Goal: Task Accomplishment & Management: Use online tool/utility

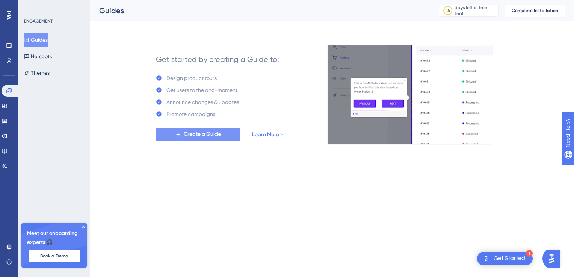
click at [217, 134] on span "Create a Guide" at bounding box center [202, 134] width 37 height 9
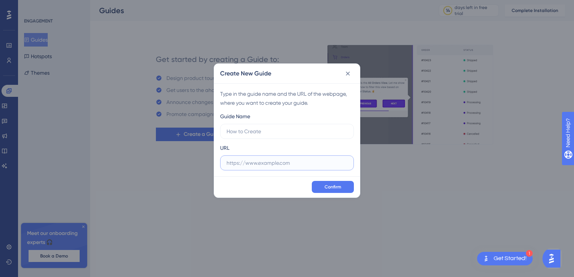
paste input "https://uva-epic-agent-v1-9625-1600-copy-7c2443c3.base44.app"
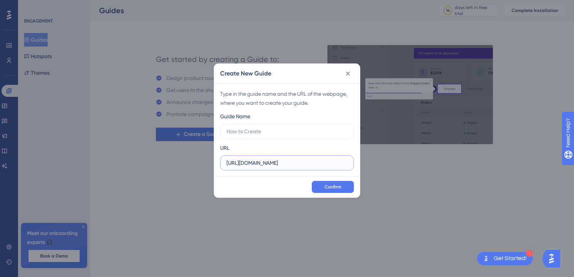
scroll to position [0, 42]
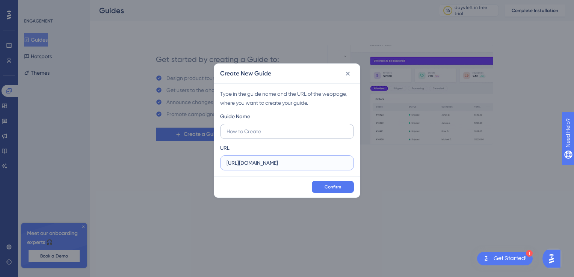
type input "https://uva-epic-agent-v1-9625-1600-copy-7c2443c3.base44.app"
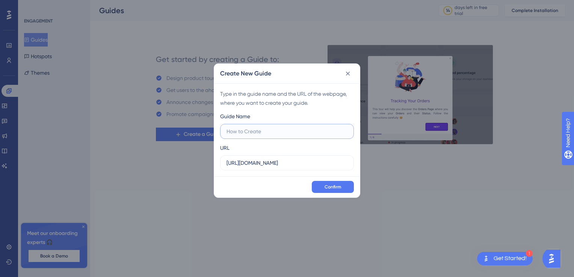
click at [230, 130] on input "text" at bounding box center [286, 131] width 121 height 8
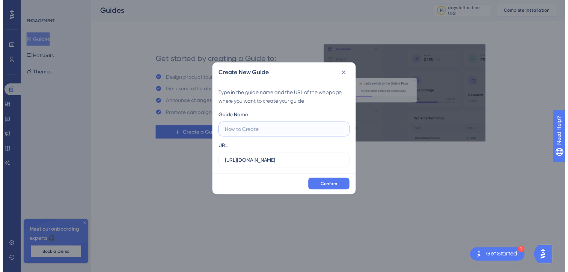
scroll to position [0, 0]
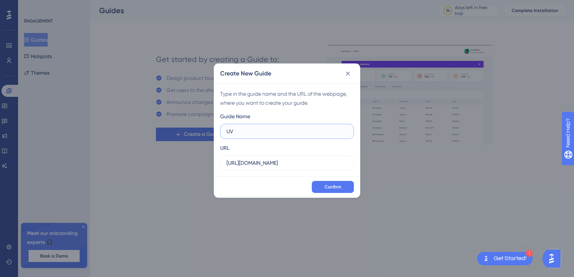
type input "U"
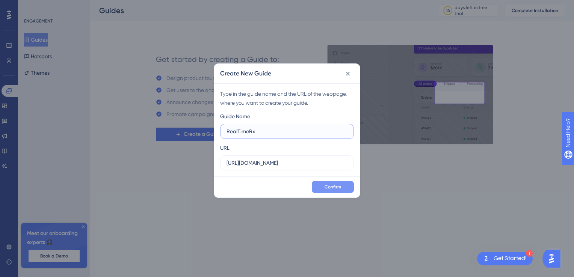
type input "RealTimeRx"
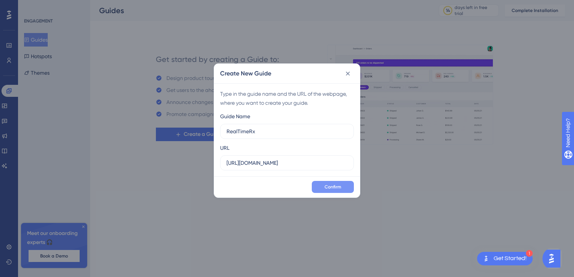
click at [327, 186] on span "Confirm" at bounding box center [332, 187] width 17 height 6
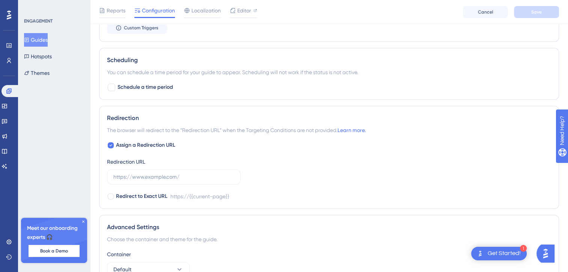
scroll to position [527, 0]
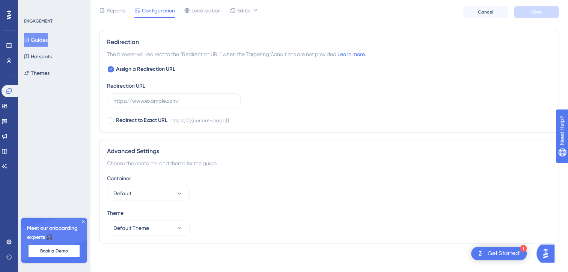
click at [249, 5] on div "Reports Configuration Localization Editor Cancel Save" at bounding box center [329, 12] width 478 height 24
click at [246, 8] on span "Editor" at bounding box center [244, 10] width 14 height 9
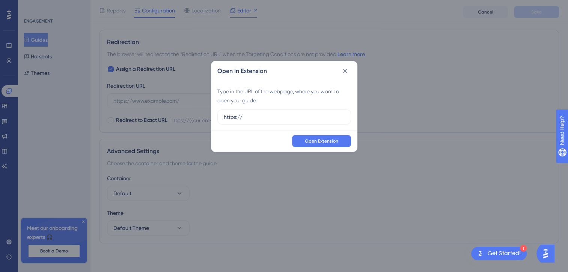
scroll to position [521, 0]
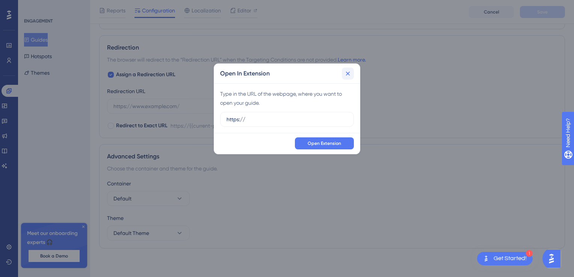
click at [347, 75] on icon at bounding box center [348, 74] width 8 height 8
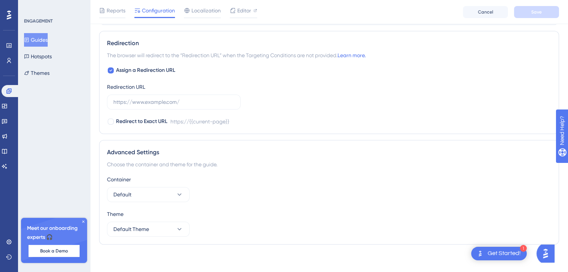
scroll to position [527, 0]
drag, startPoint x: 501, startPoint y: 0, endPoint x: 233, endPoint y: 61, distance: 275.1
click at [233, 61] on div "Redirection The browser will redirect to the “Redirection URL” when the Targeti…" at bounding box center [329, 81] width 460 height 103
click at [134, 195] on button "Default" at bounding box center [148, 193] width 83 height 15
click at [133, 191] on button "Default" at bounding box center [148, 193] width 83 height 15
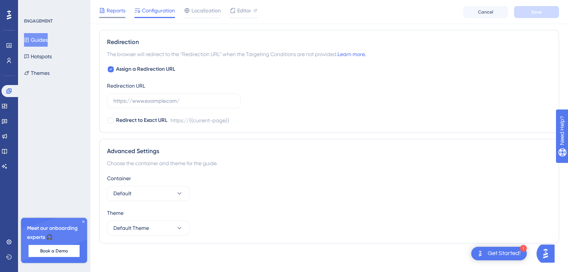
click at [113, 9] on span "Reports" at bounding box center [116, 10] width 19 height 9
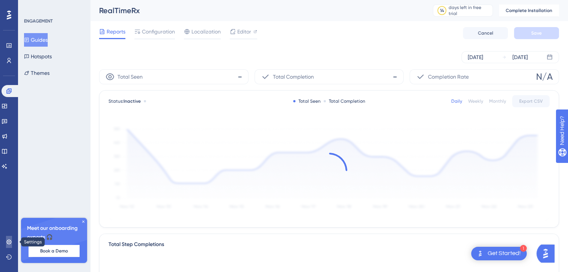
click at [11, 239] on icon at bounding box center [9, 241] width 6 height 6
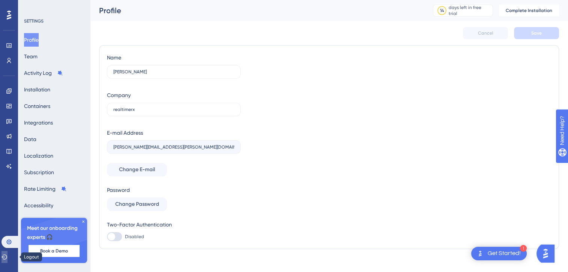
click at [7, 257] on icon at bounding box center [5, 256] width 6 height 5
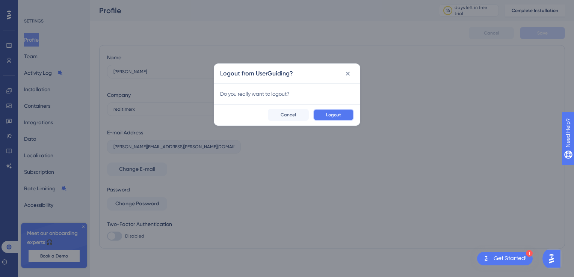
click at [330, 115] on span "Logout" at bounding box center [333, 115] width 15 height 6
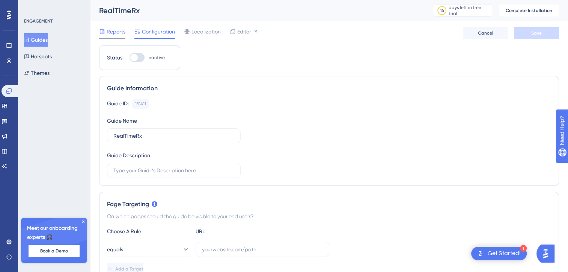
click at [117, 31] on span "Reports" at bounding box center [116, 31] width 19 height 9
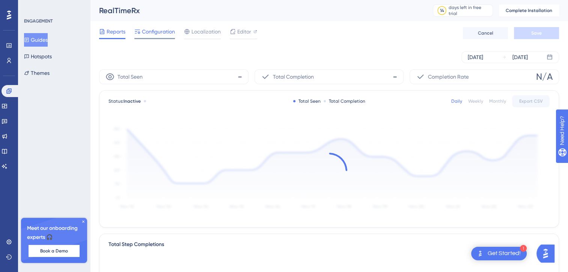
click at [155, 33] on span "Configuration" at bounding box center [158, 31] width 33 height 9
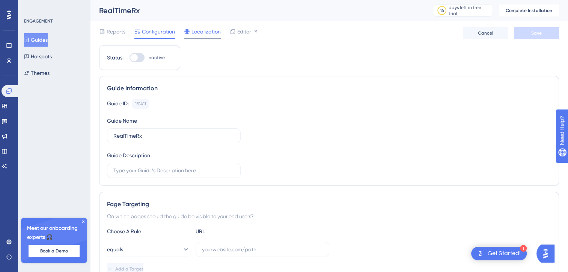
click at [215, 32] on span "Localization" at bounding box center [206, 31] width 29 height 9
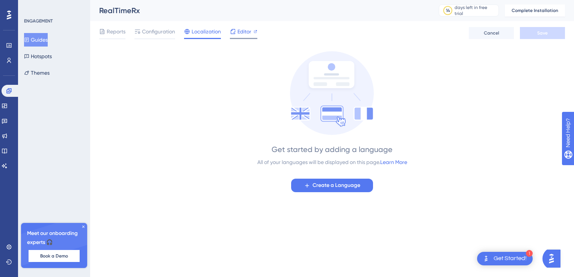
click at [252, 30] on div "Editor" at bounding box center [243, 31] width 27 height 9
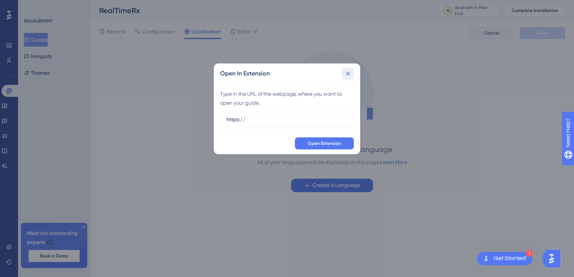
click at [348, 77] on button at bounding box center [348, 74] width 12 height 12
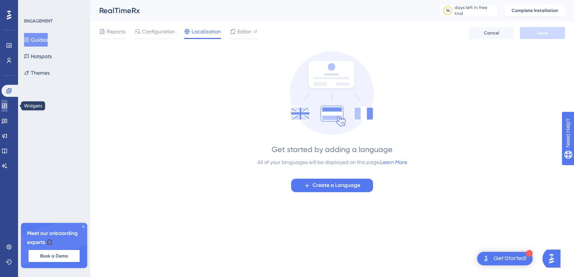
click at [7, 106] on icon at bounding box center [4, 106] width 5 height 5
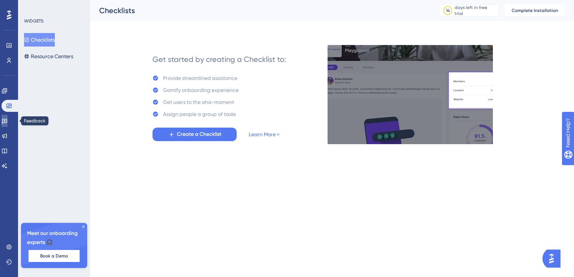
click at [7, 121] on icon at bounding box center [4, 121] width 5 height 5
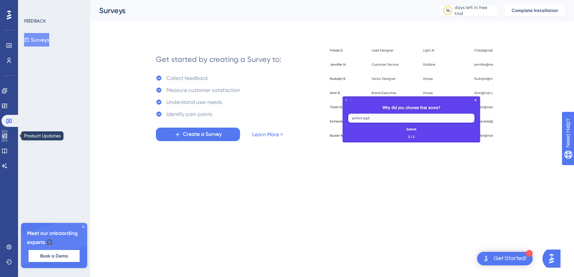
click at [7, 137] on icon at bounding box center [4, 136] width 5 height 5
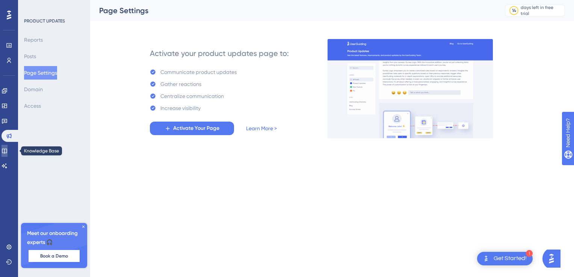
click at [3, 153] on link at bounding box center [5, 151] width 6 height 12
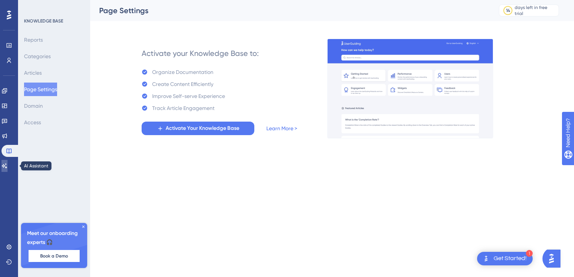
click at [8, 165] on icon at bounding box center [5, 166] width 6 height 6
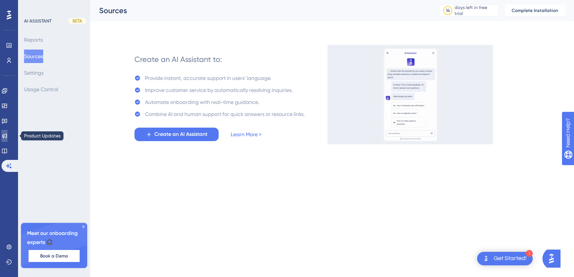
click at [8, 133] on icon at bounding box center [5, 136] width 6 height 6
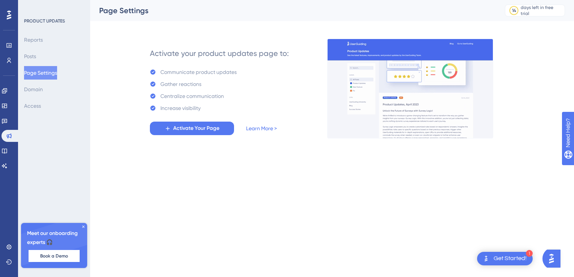
click at [83, 226] on icon at bounding box center [83, 227] width 2 height 2
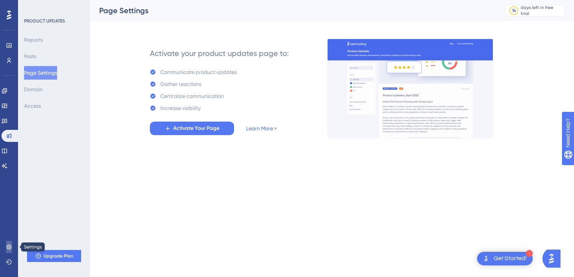
click at [8, 246] on icon at bounding box center [9, 247] width 6 height 6
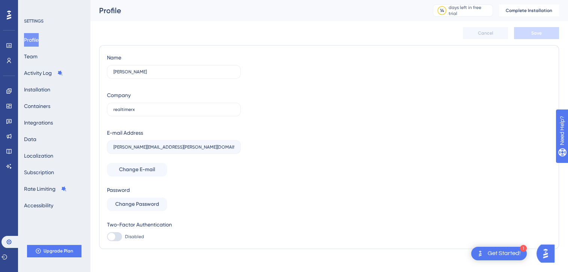
click at [518, 256] on div "Get Started!" at bounding box center [504, 253] width 33 height 8
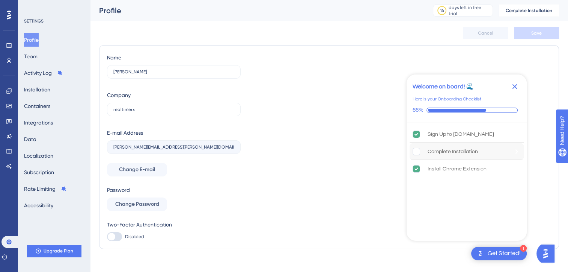
click at [460, 155] on div "Complete Installation" at bounding box center [467, 151] width 114 height 17
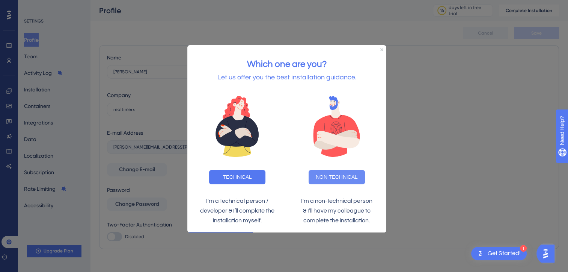
click at [348, 179] on button "NON-TECHNICAL" at bounding box center [337, 176] width 56 height 14
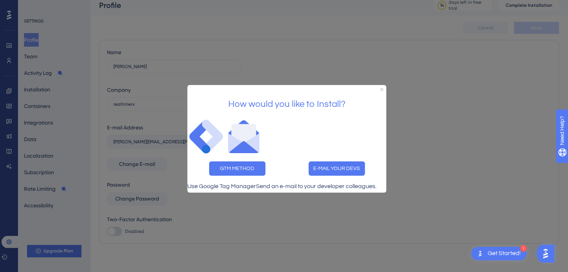
scroll to position [7, 0]
click at [251, 161] on button "GTM METHOD" at bounding box center [237, 168] width 56 height 14
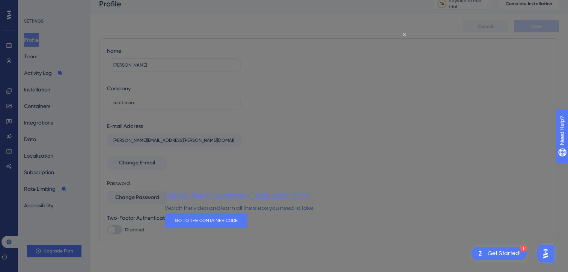
scroll to position [0, 0]
click at [403, 35] on icon "Close Preview" at bounding box center [404, 34] width 3 height 3
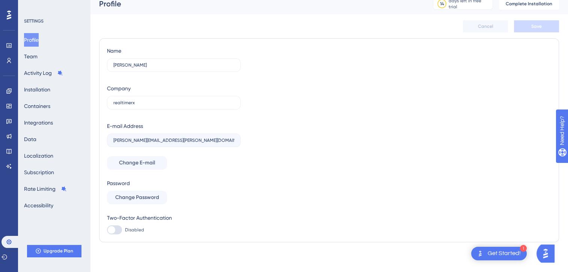
click at [549, 255] on img "Open AI Assistant Launcher" at bounding box center [546, 253] width 14 height 14
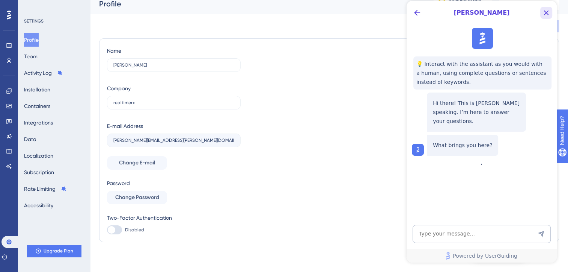
click at [547, 12] on icon "Close Button" at bounding box center [546, 12] width 9 height 9
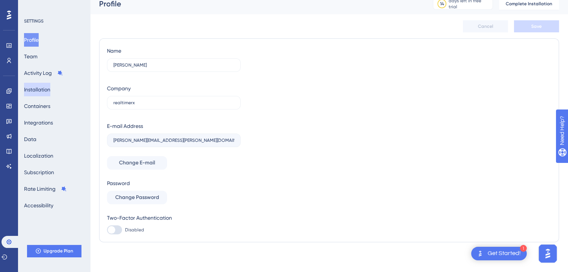
click at [36, 91] on button "Installation" at bounding box center [37, 90] width 26 height 14
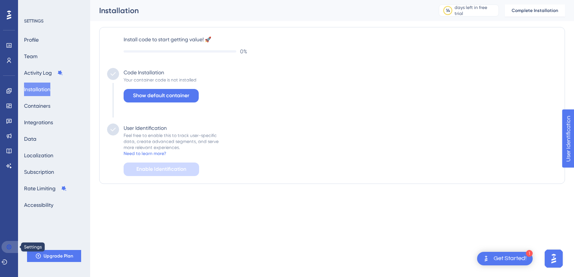
click at [8, 247] on icon at bounding box center [9, 247] width 6 height 6
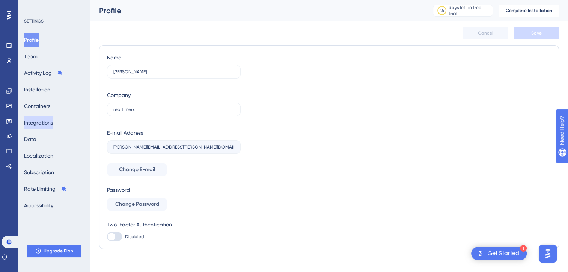
click at [47, 124] on button "Integrations" at bounding box center [38, 123] width 29 height 14
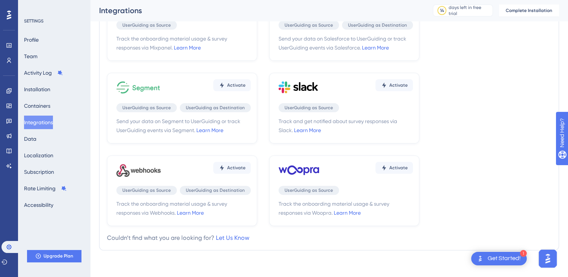
scroll to position [235, 0]
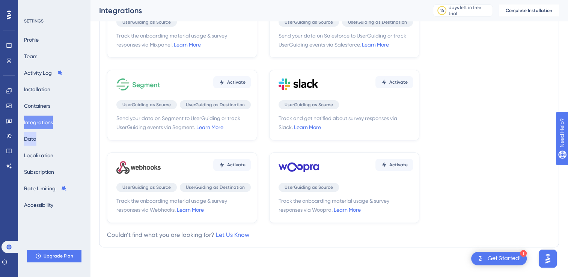
click at [36, 141] on button "Data" at bounding box center [30, 139] width 12 height 14
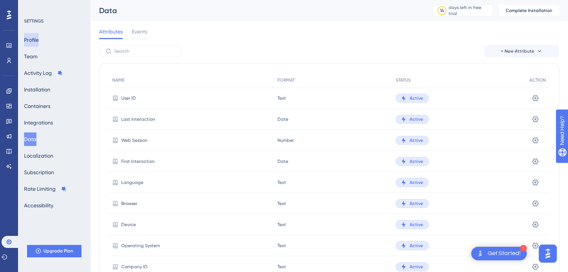
click at [39, 41] on button "Profile" at bounding box center [31, 40] width 15 height 14
